Goal: Information Seeking & Learning: Learn about a topic

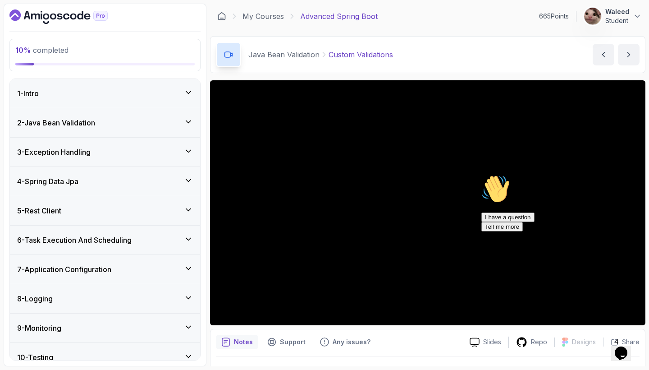
click at [482, 175] on icon "Chat attention grabber" at bounding box center [482, 175] width 0 height 0
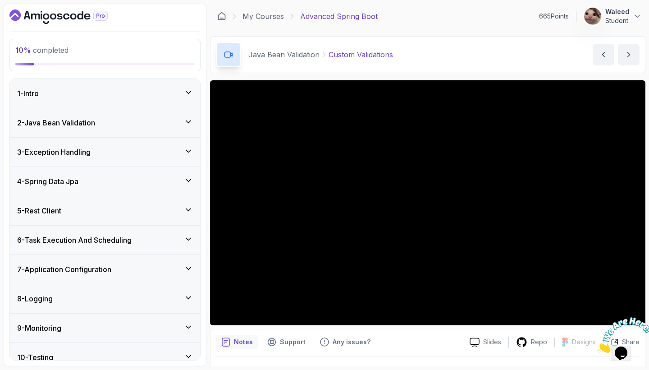
click at [513, 60] on div "Java Bean Validation Custom Validations Custom Validations by [PERSON_NAME]" at bounding box center [428, 54] width 436 height 37
click at [196, 121] on div "2 - Java Bean Validation" at bounding box center [105, 122] width 190 height 29
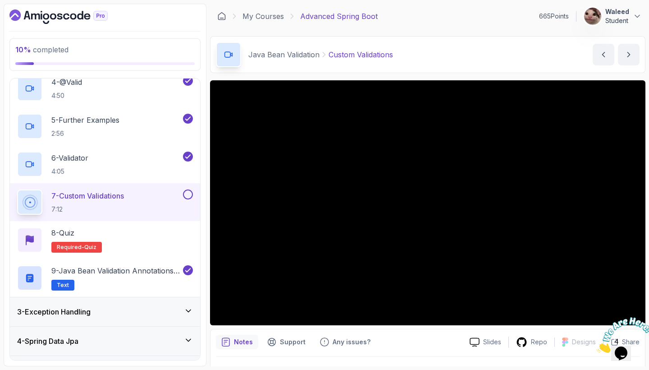
scroll to position [178, 0]
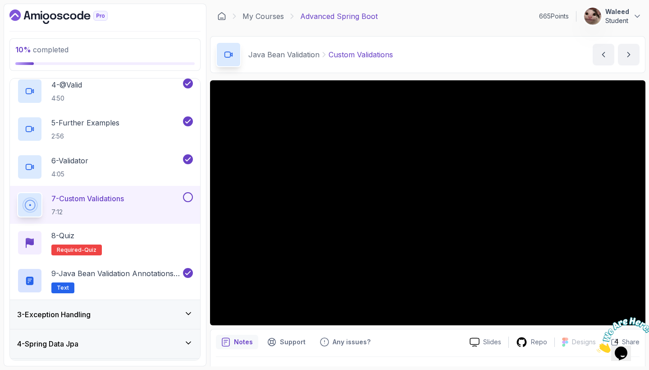
click at [192, 198] on button at bounding box center [188, 197] width 10 height 10
click at [152, 241] on div "8 - Quiz Required- quiz" at bounding box center [105, 242] width 176 height 25
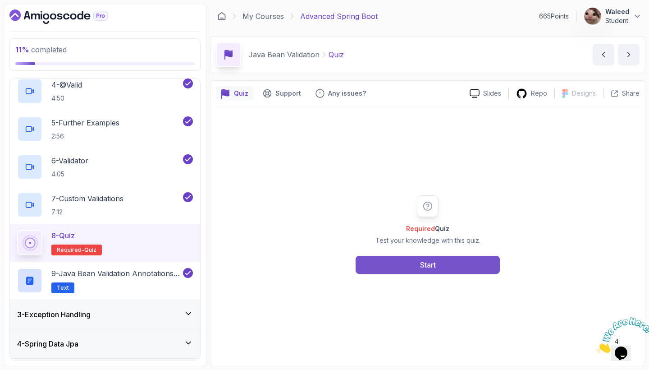
click at [376, 262] on button "Start" at bounding box center [428, 265] width 144 height 18
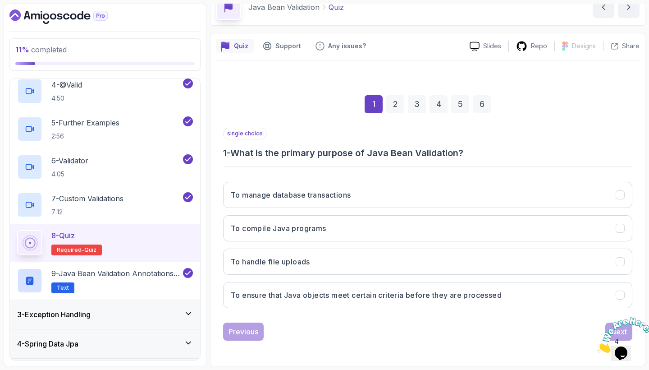
scroll to position [47, 0]
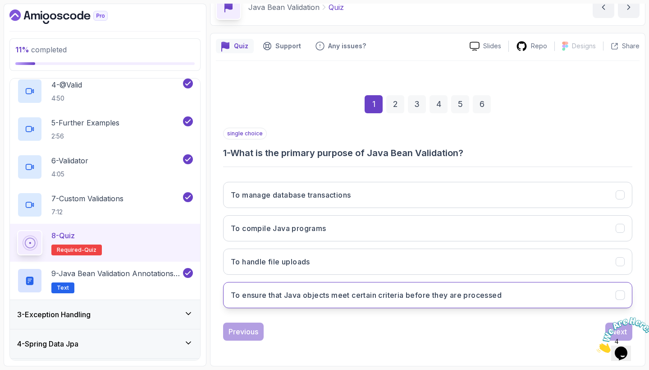
click at [499, 293] on h3 "To ensure that Java objects meet certain criteria before they are processed" at bounding box center [366, 295] width 271 height 11
click at [597, 346] on icon "Close" at bounding box center [597, 350] width 0 height 8
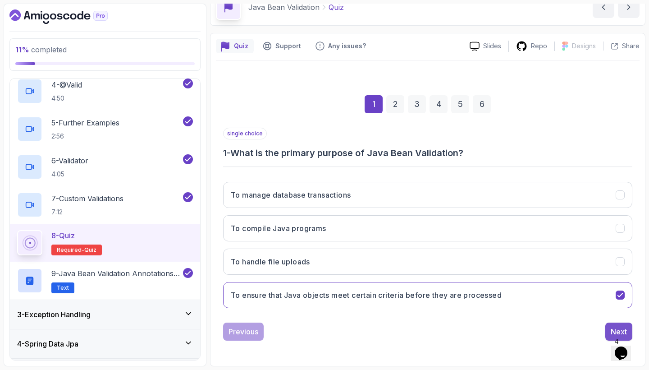
click at [609, 326] on button "Next" at bounding box center [619, 331] width 27 height 18
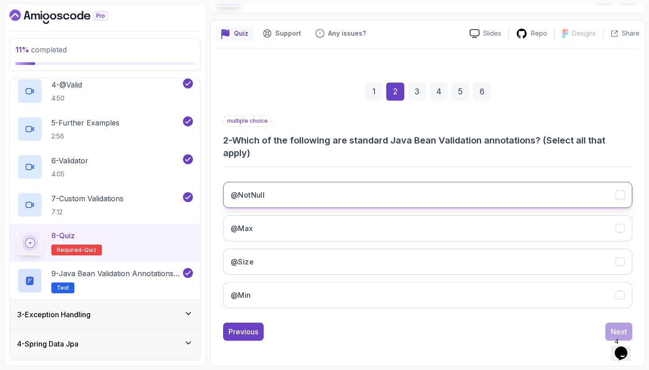
scroll to position [60, 0]
click at [499, 191] on button "@NotNull" at bounding box center [427, 195] width 409 height 26
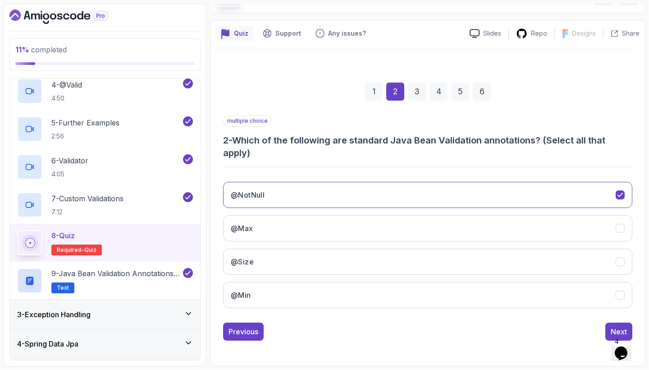
click at [493, 213] on div "@NotNull @Max @Size @Min" at bounding box center [427, 245] width 409 height 141
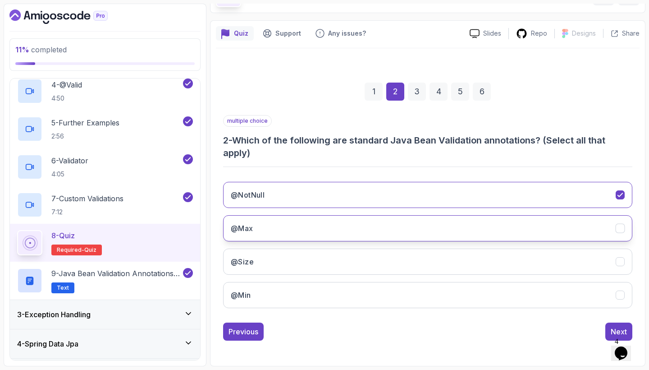
click at [492, 222] on button "@Max" at bounding box center [427, 228] width 409 height 26
click at [492, 248] on div "@NotNull @Max @Size @Min" at bounding box center [427, 245] width 409 height 141
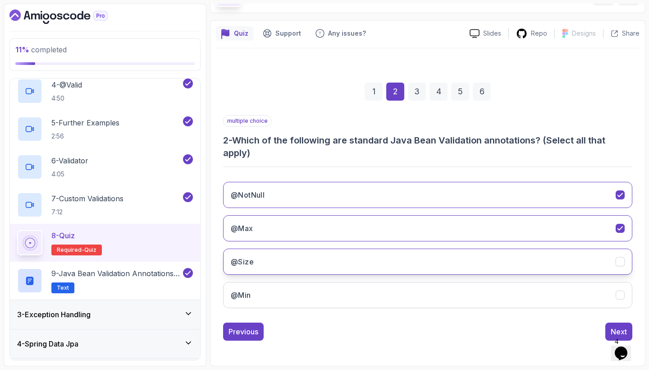
click at [492, 265] on button "@Size" at bounding box center [427, 261] width 409 height 26
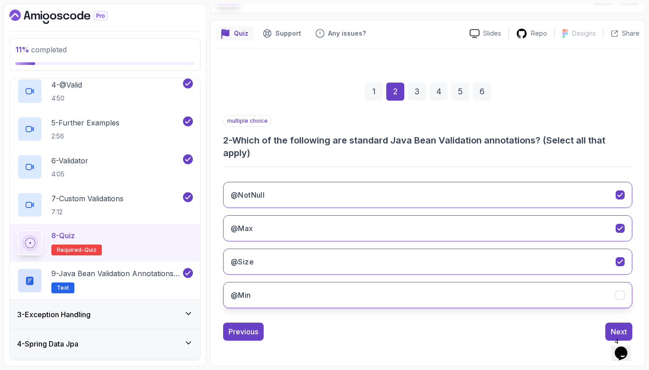
click at [491, 292] on button "@Min" at bounding box center [427, 295] width 409 height 26
click at [613, 330] on div "Next" at bounding box center [619, 331] width 16 height 11
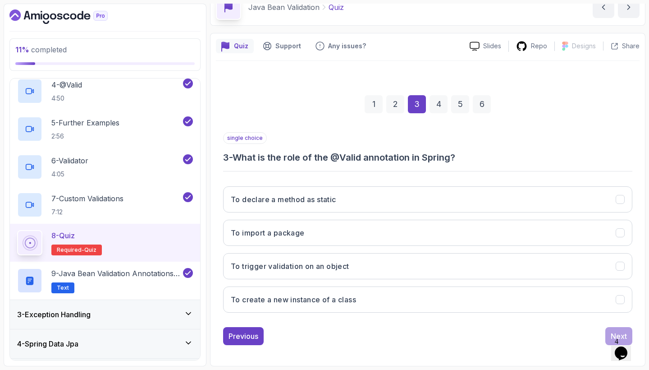
scroll to position [47, 0]
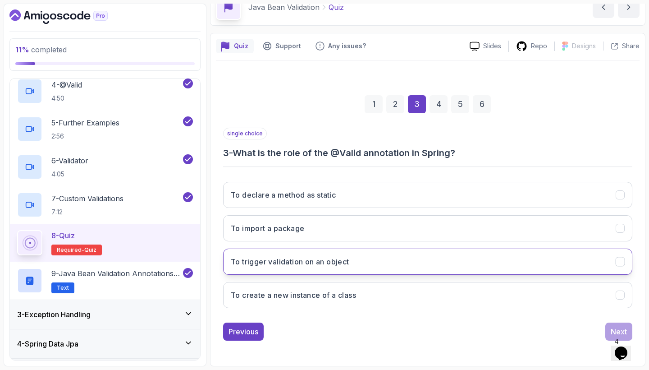
click at [423, 256] on button "To trigger validation on an object" at bounding box center [427, 261] width 409 height 26
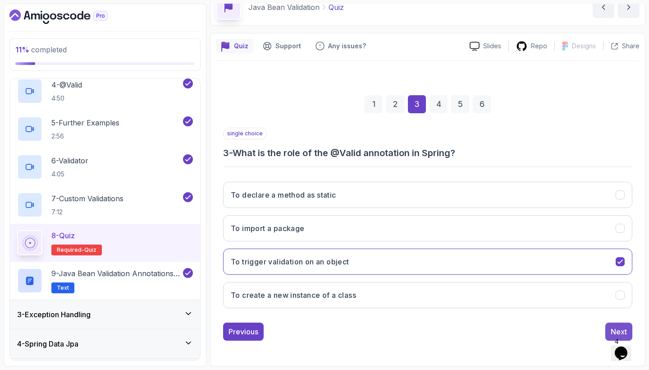
click at [611, 331] on div "Next" at bounding box center [619, 331] width 16 height 11
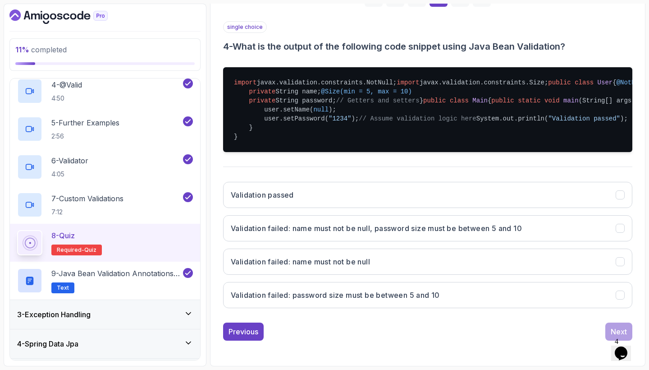
scroll to position [287, 0]
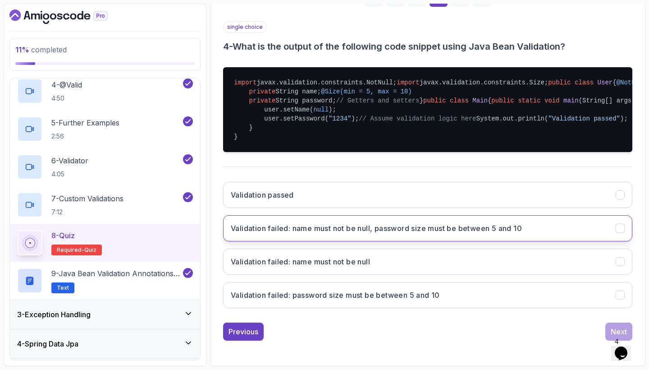
click at [455, 234] on h3 "Validation failed: name must not be null, password size must be between 5 and 10" at bounding box center [376, 228] width 291 height 11
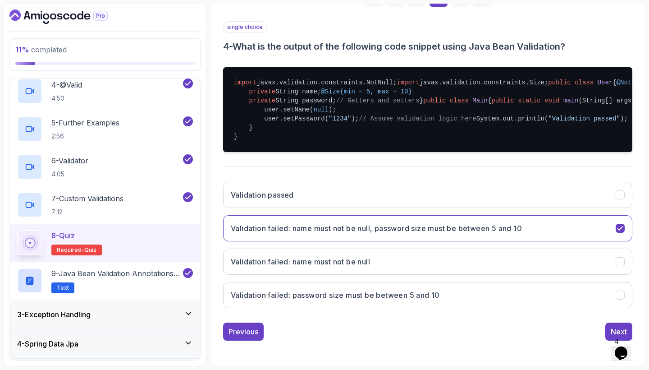
scroll to position [289, 0]
click at [613, 329] on div "Next" at bounding box center [619, 331] width 16 height 11
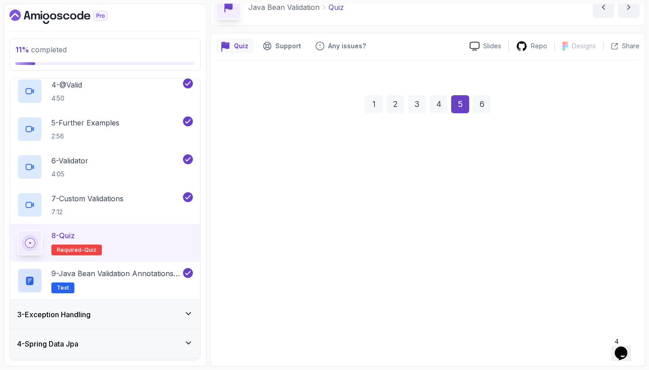
scroll to position [47, 0]
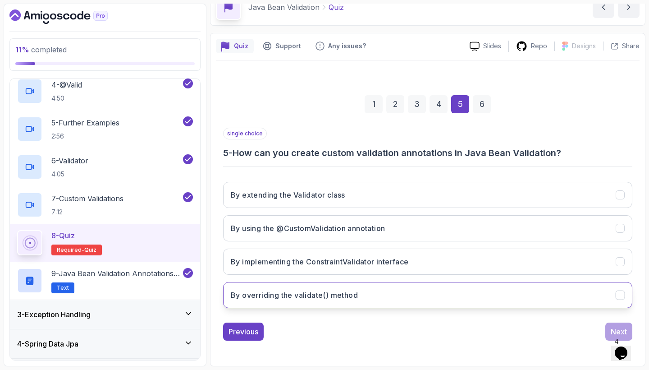
click at [504, 294] on button "By overriding the validate() method" at bounding box center [427, 295] width 409 height 26
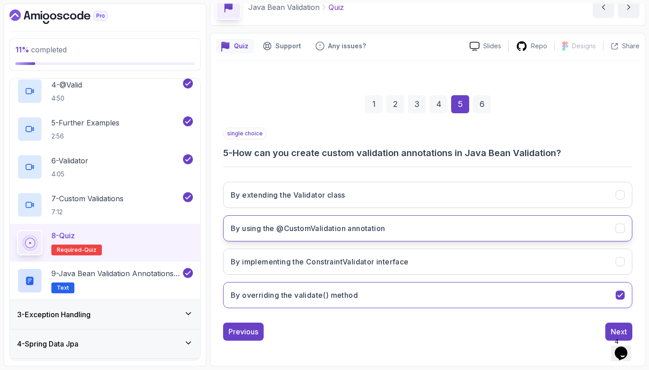
click at [489, 228] on button "By using the @CustomValidation annotation" at bounding box center [427, 228] width 409 height 26
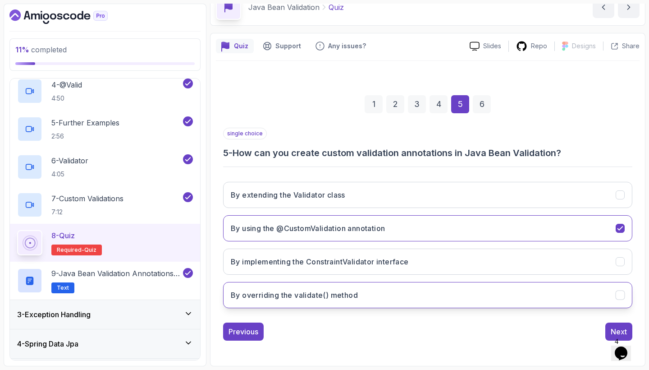
click at [502, 300] on button "By overriding the validate() method" at bounding box center [427, 295] width 409 height 26
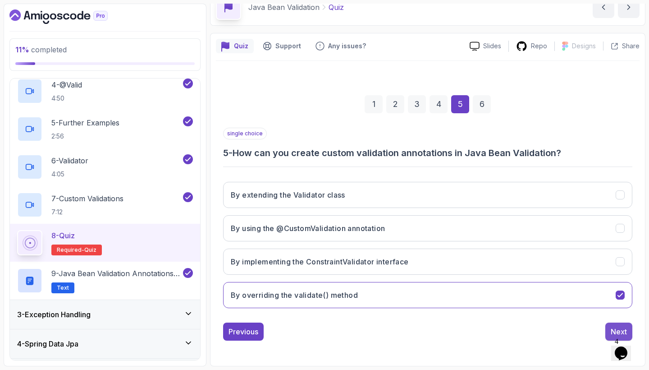
click at [614, 329] on div "Next" at bounding box center [619, 331] width 16 height 11
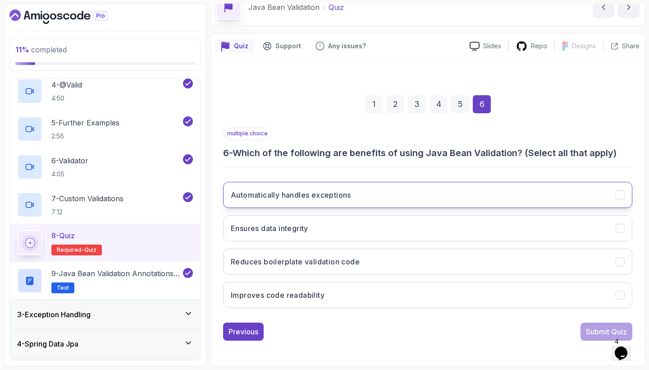
click at [496, 193] on button "Automatically handles exceptions" at bounding box center [427, 195] width 409 height 26
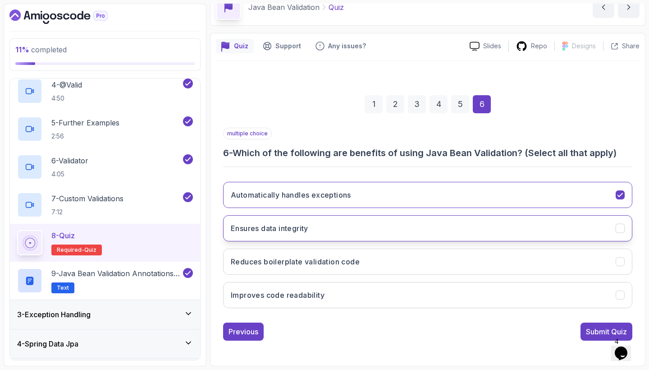
click at [490, 225] on button "Ensures data integrity" at bounding box center [427, 228] width 409 height 26
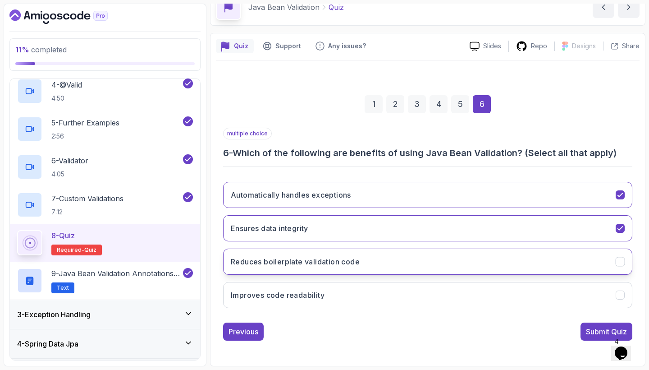
click at [478, 267] on button "Reduces boilerplate validation code" at bounding box center [427, 261] width 409 height 26
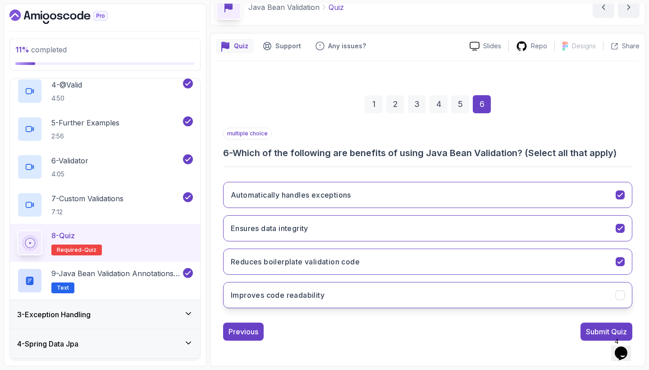
click at [487, 301] on button "Improves code readability" at bounding box center [427, 295] width 409 height 26
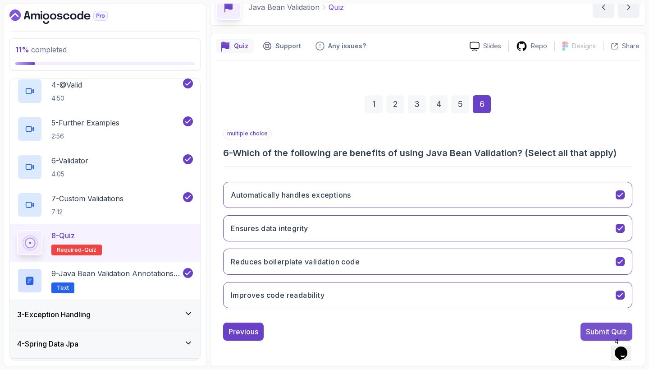
click at [584, 330] on button "Submit Quiz" at bounding box center [607, 331] width 52 height 18
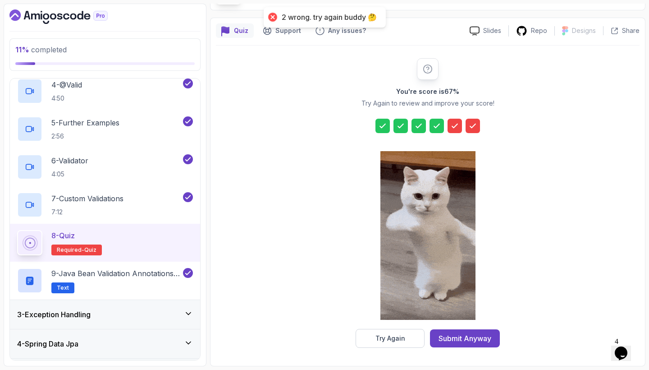
scroll to position [63, 0]
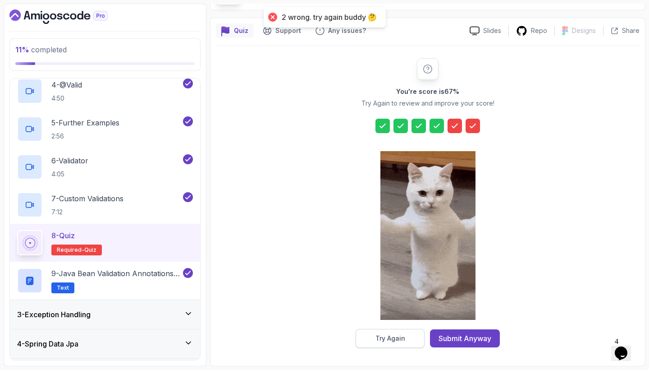
click at [411, 340] on button "Try Again" at bounding box center [390, 338] width 69 height 19
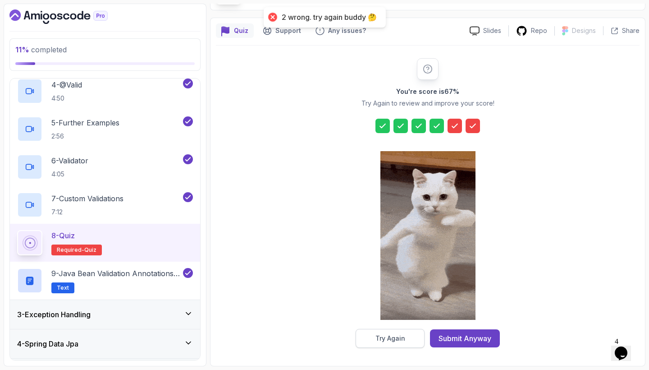
scroll to position [47, 0]
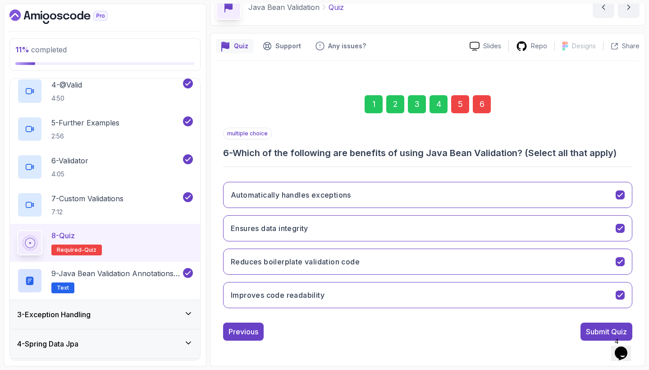
click at [487, 99] on div "6" at bounding box center [482, 104] width 18 height 18
click at [466, 224] on button "Ensures data integrity" at bounding box center [427, 228] width 409 height 26
click at [457, 194] on button "Automatically handles exceptions" at bounding box center [427, 195] width 409 height 26
click at [586, 330] on div "Submit Quiz" at bounding box center [606, 331] width 41 height 11
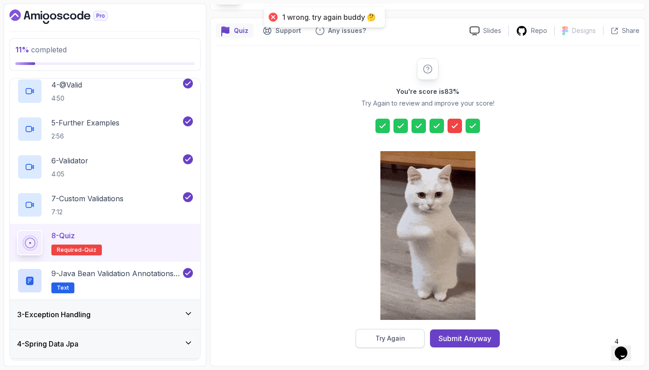
click at [410, 337] on button "Try Again" at bounding box center [390, 338] width 69 height 19
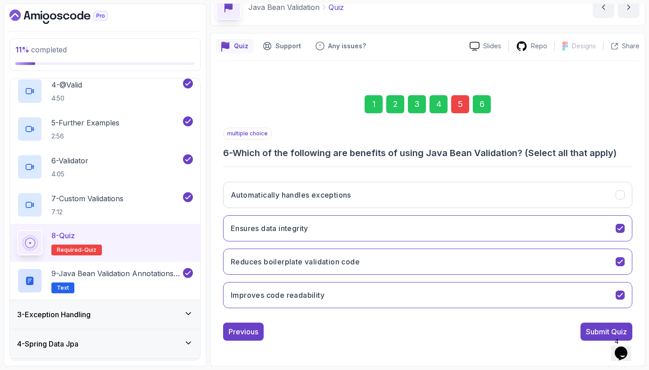
click at [458, 105] on div "5" at bounding box center [460, 104] width 18 height 18
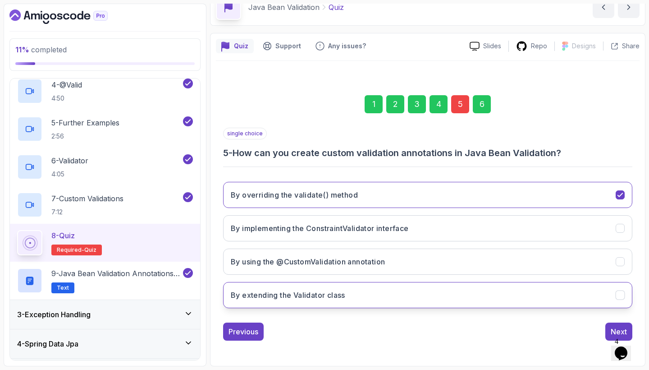
click at [409, 291] on button "By extending the Validator class" at bounding box center [427, 295] width 409 height 26
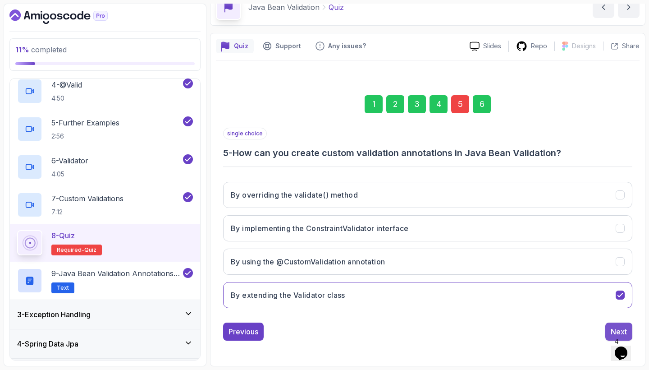
click at [609, 329] on button "Next" at bounding box center [619, 331] width 27 height 18
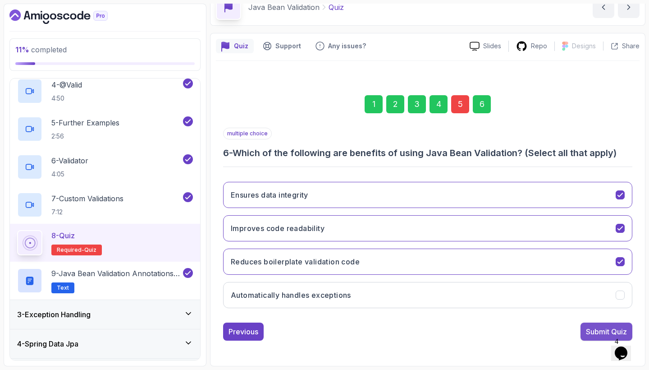
click at [597, 327] on div "Submit Quiz" at bounding box center [606, 331] width 41 height 11
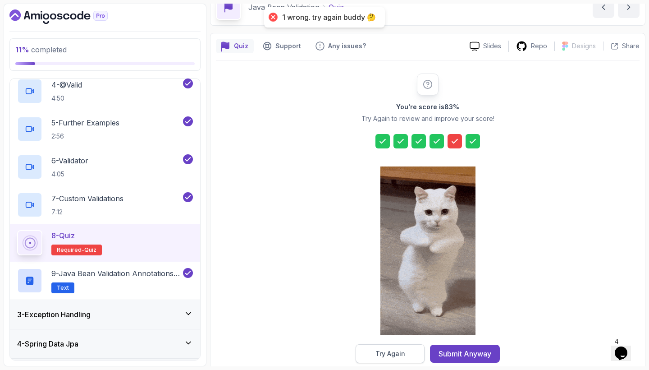
click at [402, 358] on div "Try Again" at bounding box center [391, 353] width 30 height 9
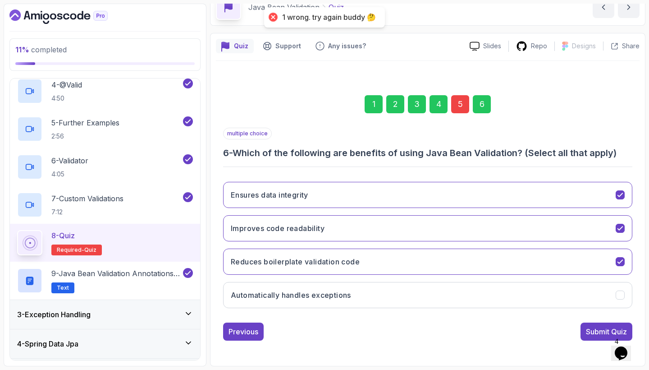
click at [458, 100] on div "5" at bounding box center [460, 104] width 18 height 18
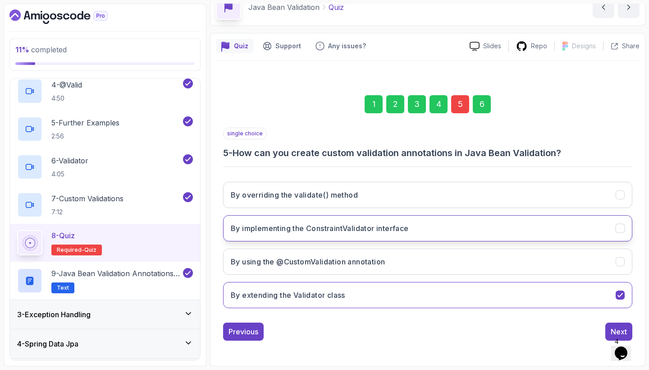
click at [417, 227] on button "By implementing the ConstraintValidator interface" at bounding box center [427, 228] width 409 height 26
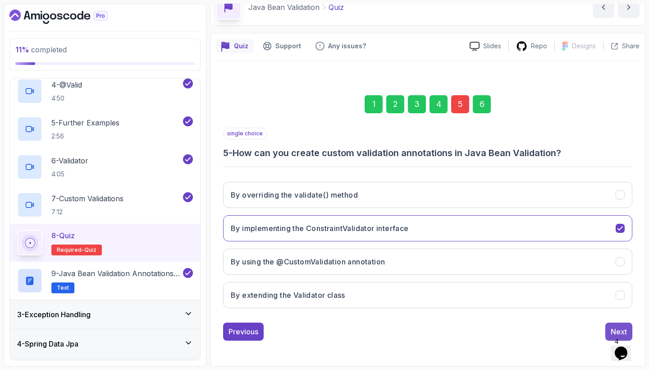
click at [613, 326] on div "Next" at bounding box center [619, 331] width 16 height 11
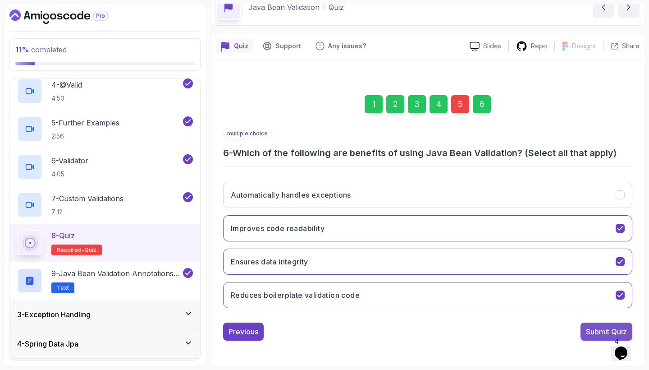
click at [584, 331] on button "Submit Quiz" at bounding box center [607, 331] width 52 height 18
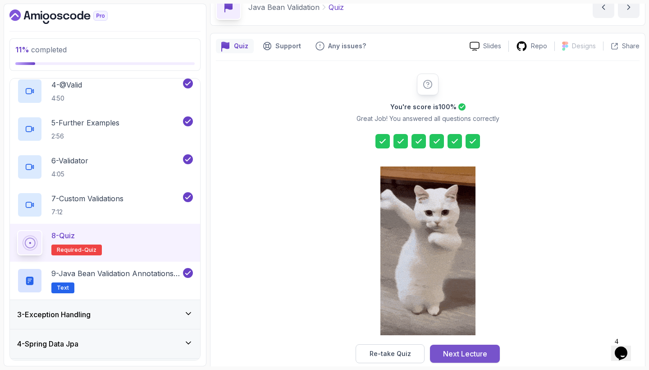
click at [478, 356] on div "Next Lecture" at bounding box center [465, 353] width 44 height 11
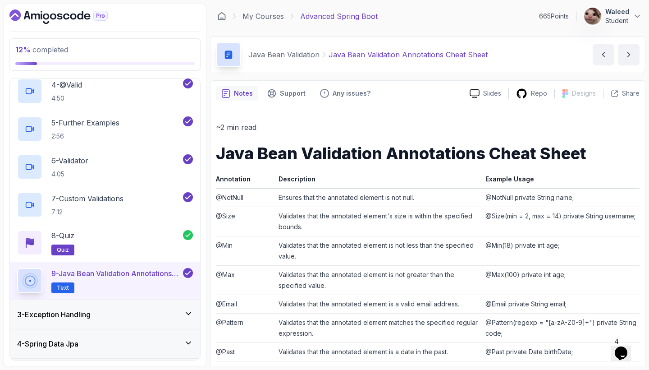
click at [622, 346] on icon "Opens Chat This icon Opens the chat window." at bounding box center [621, 353] width 14 height 14
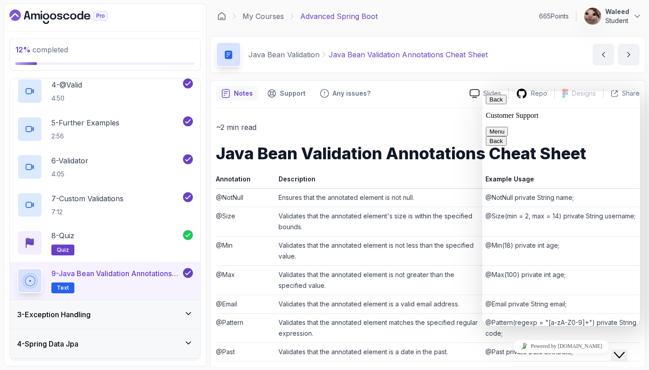
click at [622, 349] on button "Close Chat This icon closes the chat window." at bounding box center [619, 355] width 16 height 12
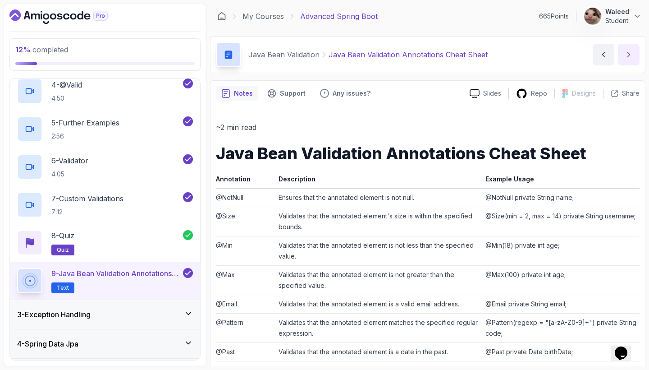
click at [624, 57] on button "next content" at bounding box center [629, 55] width 22 height 22
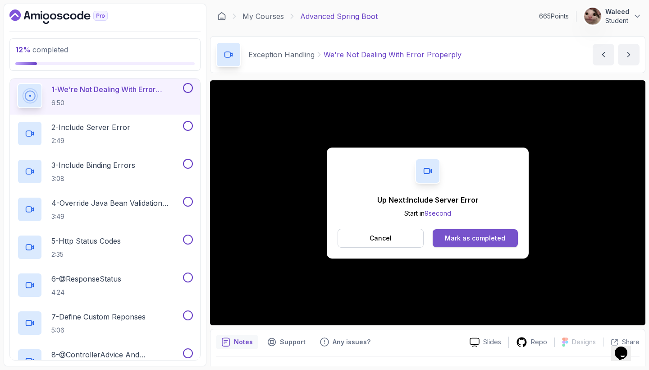
click at [485, 236] on div "Mark as completed" at bounding box center [475, 238] width 60 height 9
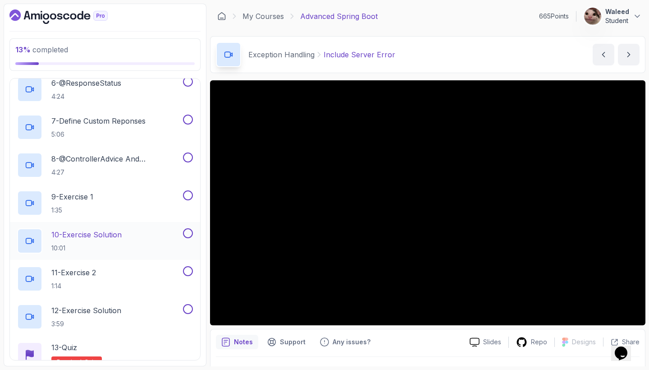
scroll to position [309, 0]
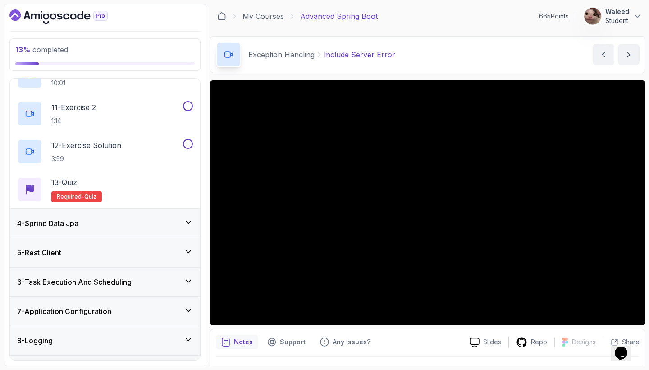
click at [170, 254] on div "5 - Rest Client" at bounding box center [105, 252] width 176 height 11
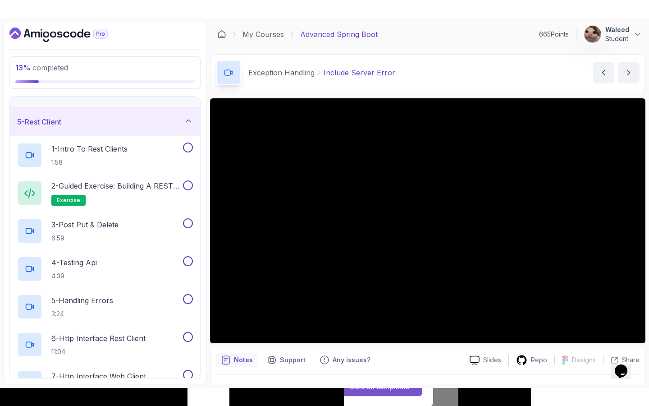
scroll to position [98, 0]
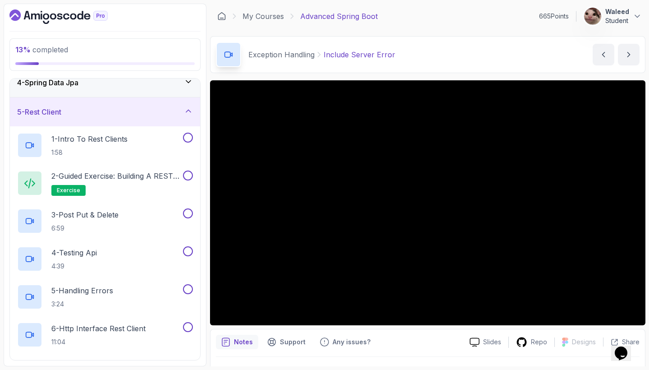
click at [178, 116] on div "5 - Rest Client" at bounding box center [105, 111] width 176 height 11
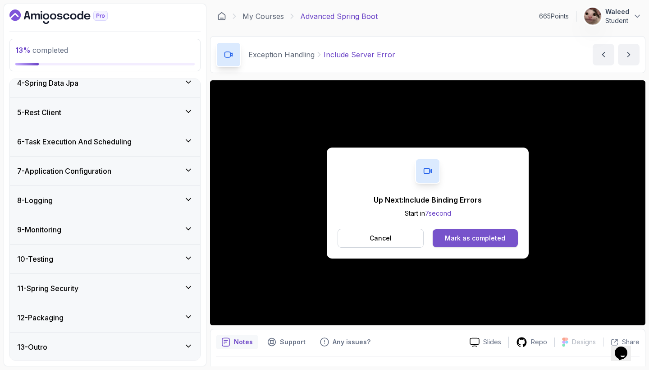
click at [471, 234] on div "Mark as completed" at bounding box center [475, 238] width 60 height 9
